Goal: Ask a question

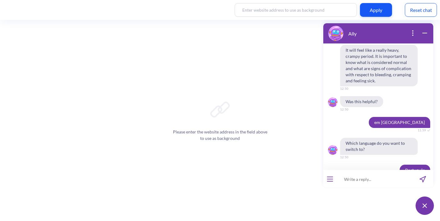
scroll to position [852, 0]
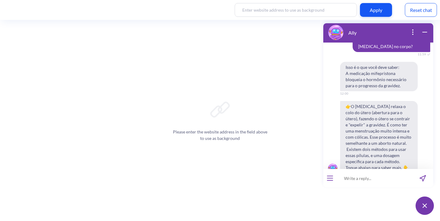
click at [359, 175] on input at bounding box center [374, 178] width 75 height 18
paste input "Dans quelles situations puis-je avoir accès légalement aux pilules au [GEOGRAPH…"
type input "Dans quelles situations puis-je avoir accès légalement aux pilules au [GEOGRAPH…"
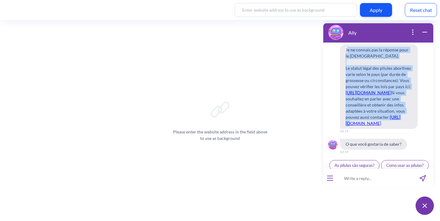
scroll to position [1030, 0]
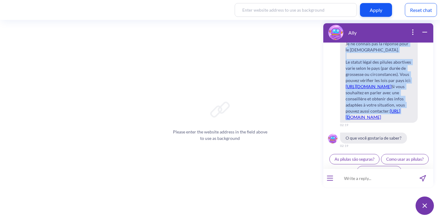
drag, startPoint x: 348, startPoint y: 111, endPoint x: 396, endPoint y: 115, distance: 47.9
click at [396, 115] on span "Je ne connais pas la réponse pour le [DEMOGRAPHIC_DATA]. Le statut légal des pi…" at bounding box center [379, 80] width 78 height 84
copy span "e ne connais pas la réponse pour le [DEMOGRAPHIC_DATA]. Le statut légal des pil…"
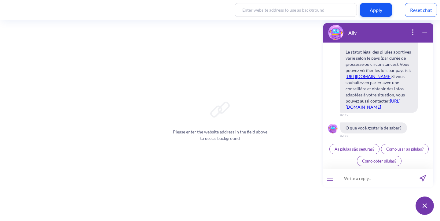
click at [333, 181] on div at bounding box center [329, 178] width 13 height 18
click at [330, 178] on button "open menu" at bounding box center [330, 177] width 6 height 5
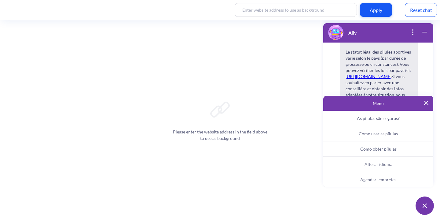
click at [371, 161] on span "Alterar idioma" at bounding box center [379, 163] width 28 height 5
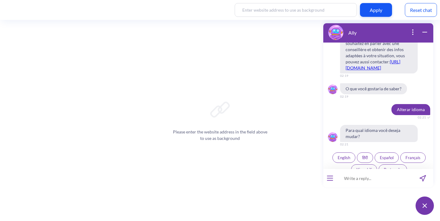
scroll to position [1094, 0]
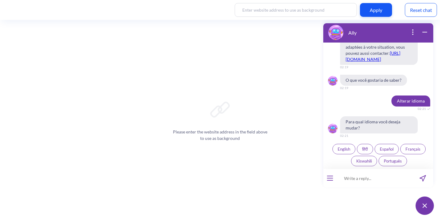
click at [413, 149] on span "Français" at bounding box center [413, 148] width 15 height 5
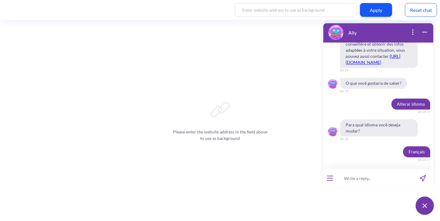
click at [377, 176] on input at bounding box center [374, 178] width 75 height 18
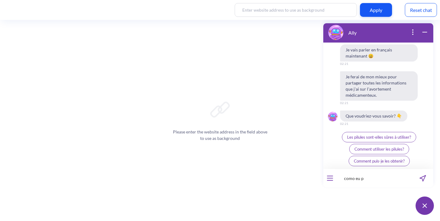
scroll to position [1213, 0]
type input "como eu poss"
drag, startPoint x: 383, startPoint y: 177, endPoint x: 332, endPoint y: 177, distance: 51.0
click at [332, 177] on div "como eu posso 14 / 255" at bounding box center [378, 178] width 110 height 18
paste input "Comment puis-je acheter les pilules ?"
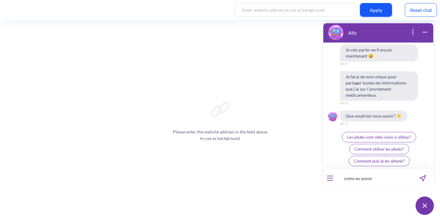
type input "Comment puis-je acheter les pilules ?"
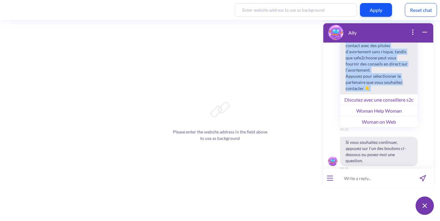
scroll to position [1362, 0]
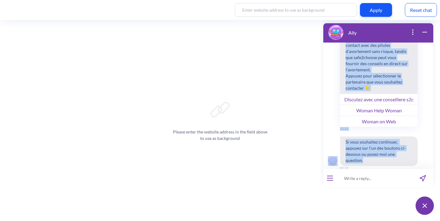
drag, startPoint x: 346, startPoint y: 60, endPoint x: 414, endPoint y: 160, distance: 121.3
click at [414, 160] on div "Nous avons trois partenaires en ligne hautement fiables qui peuvent continuer à…" at bounding box center [378, 95] width 110 height 185
copy div "Nous avons trois partenaires en ligne hautement fiables qui peuvent continuer à…"
